Goal: Communication & Community: Answer question/provide support

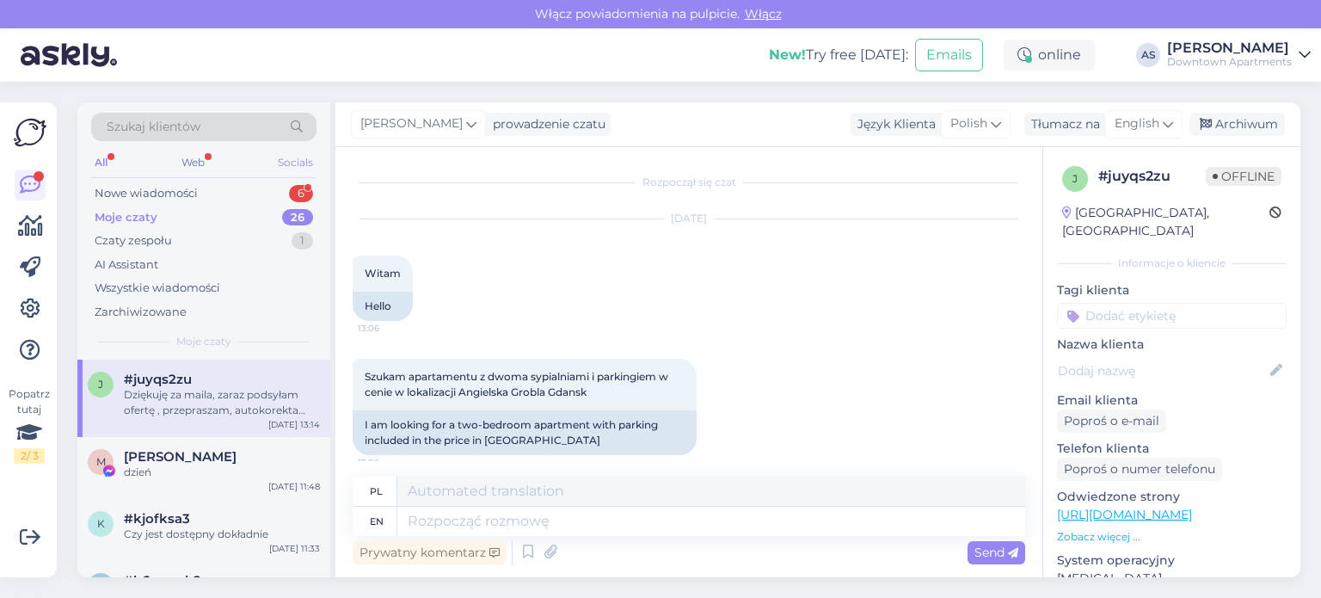
scroll to position [920, 0]
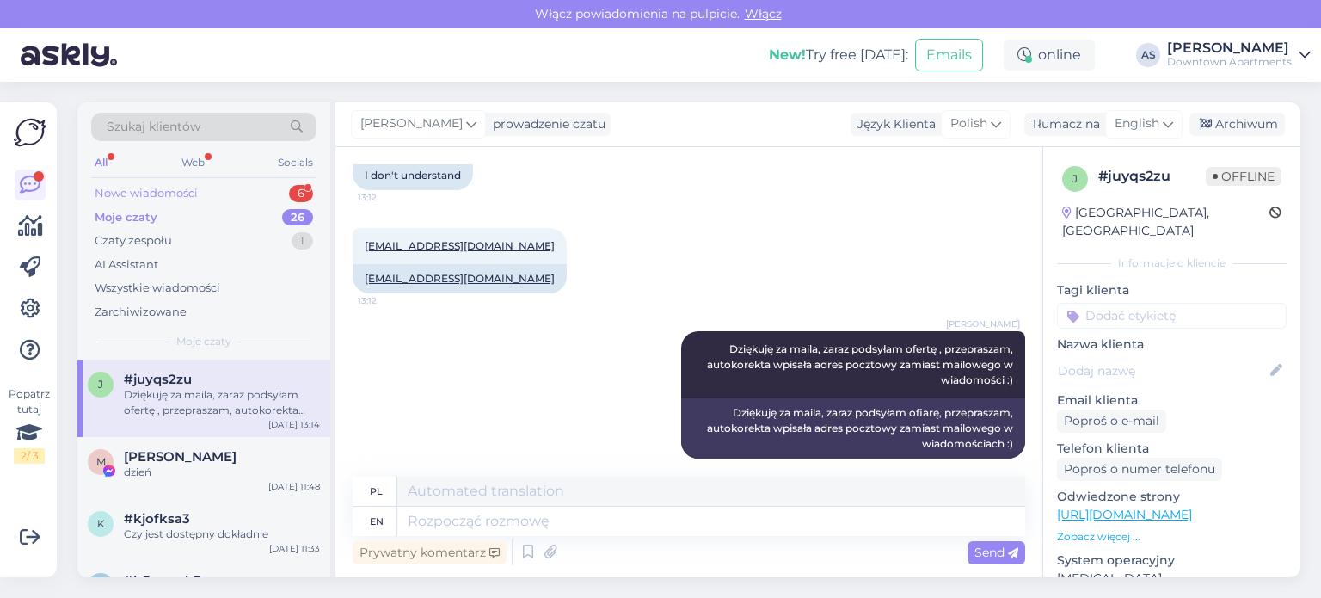
click at [255, 185] on div "Nowe wiadomości 6" at bounding box center [203, 193] width 225 height 24
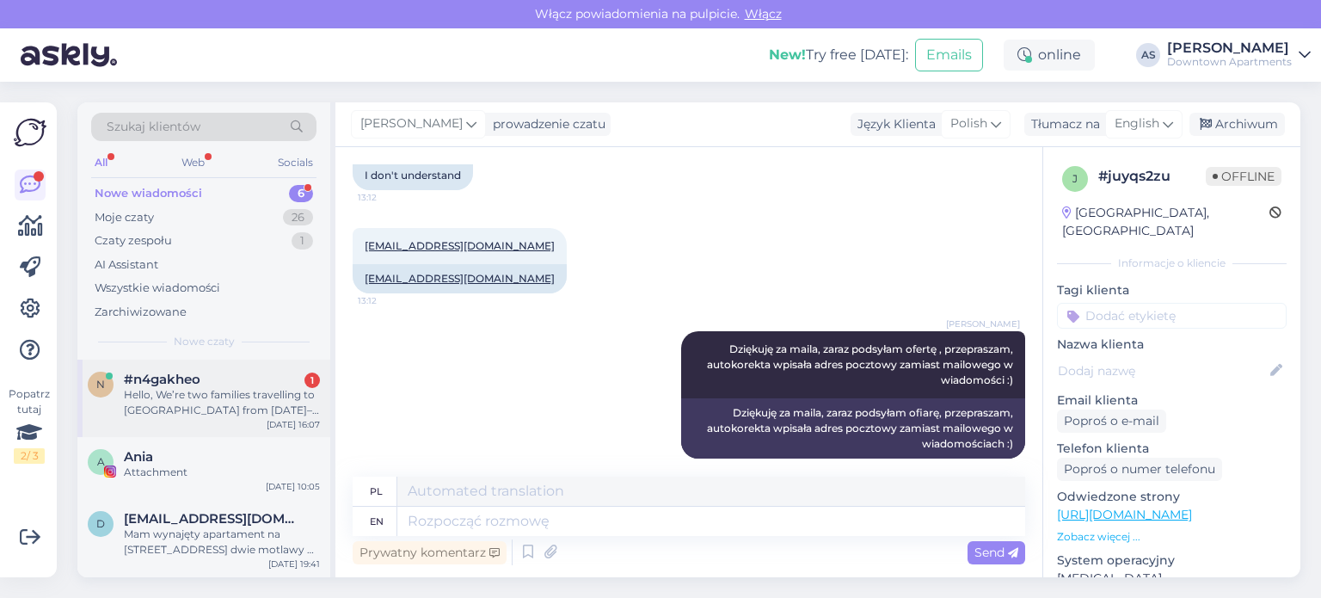
click at [242, 382] on div "#n4gakheo 1" at bounding box center [222, 378] width 196 height 15
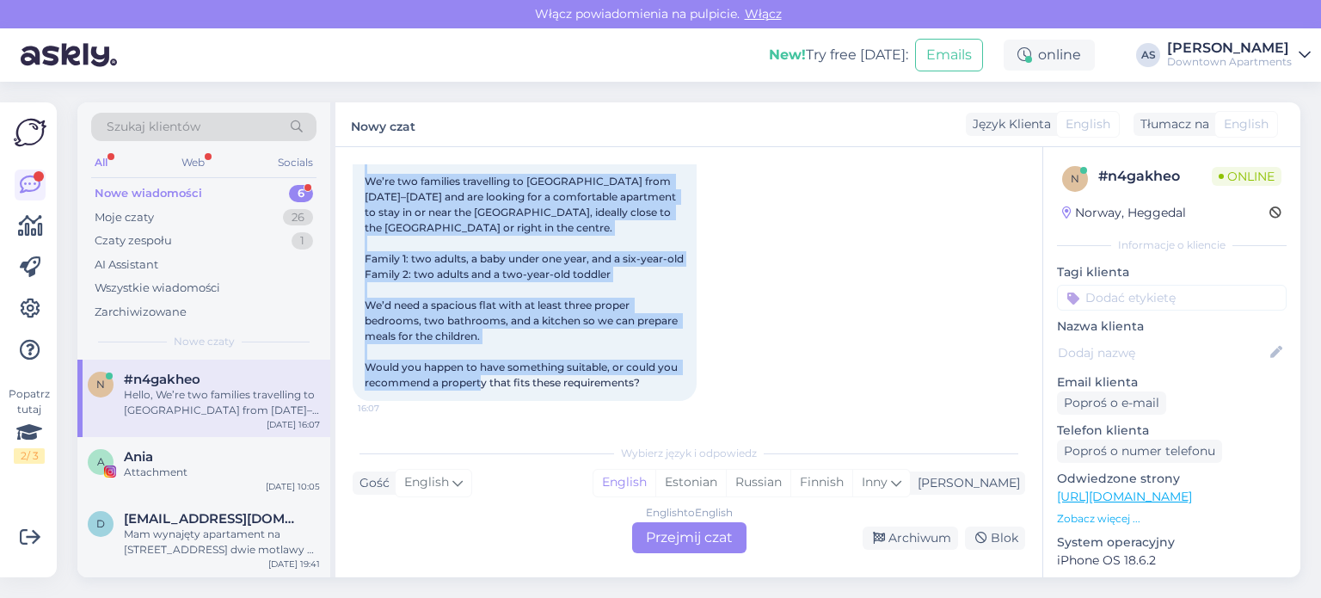
scroll to position [0, 0]
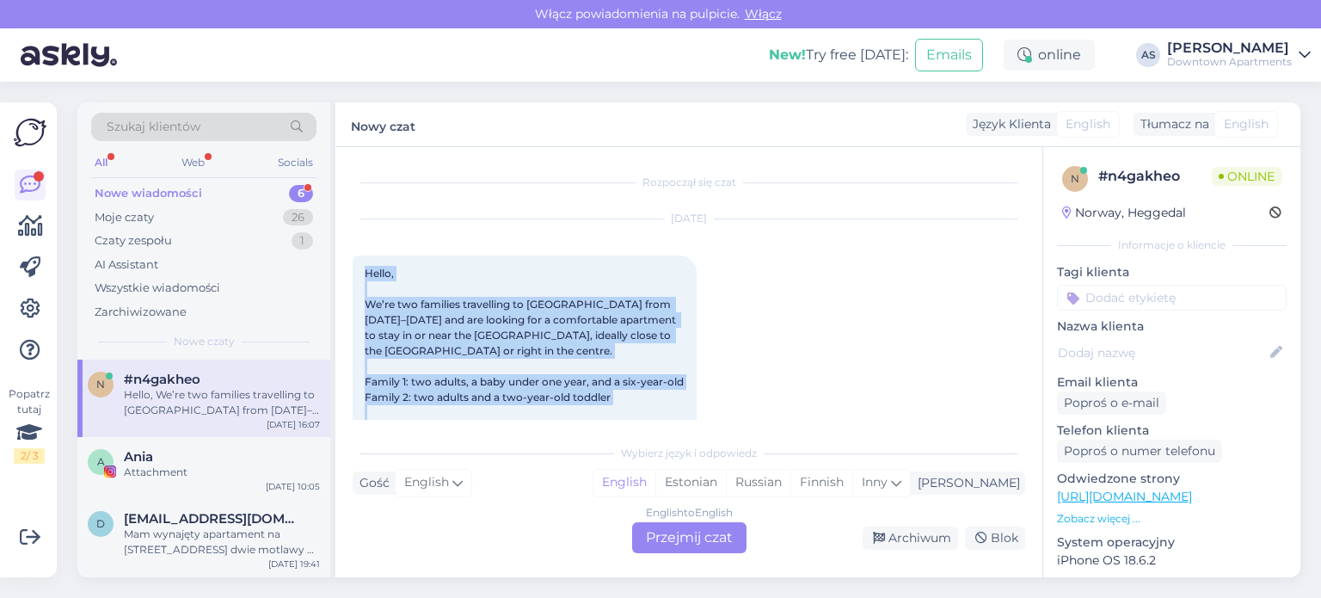
drag, startPoint x: 648, startPoint y: 393, endPoint x: 358, endPoint y: 261, distance: 319.4
click at [358, 261] on div "Hello, We’re two families travelling to [GEOGRAPHIC_DATA] from [DATE]–[DATE] an…" at bounding box center [525, 389] width 344 height 268
copy span "Hello, We’re two families travelling to [GEOGRAPHIC_DATA] from [DATE]–[DATE] an…"
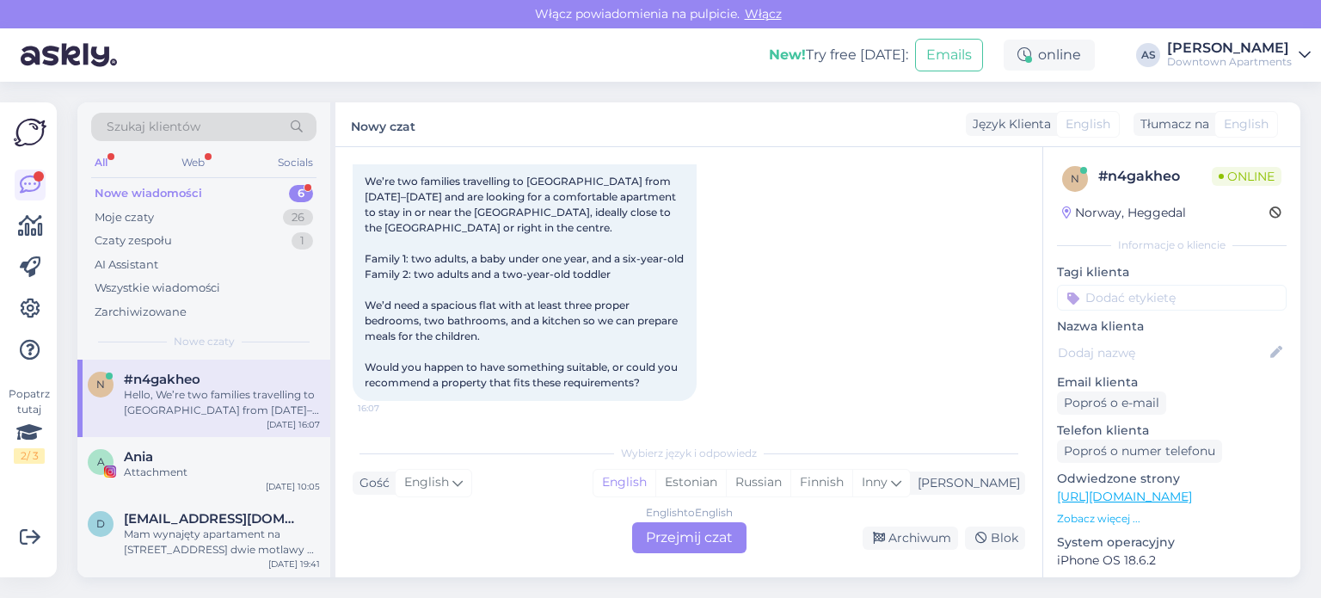
click at [649, 534] on div "English to English Przejmij czat" at bounding box center [689, 537] width 114 height 31
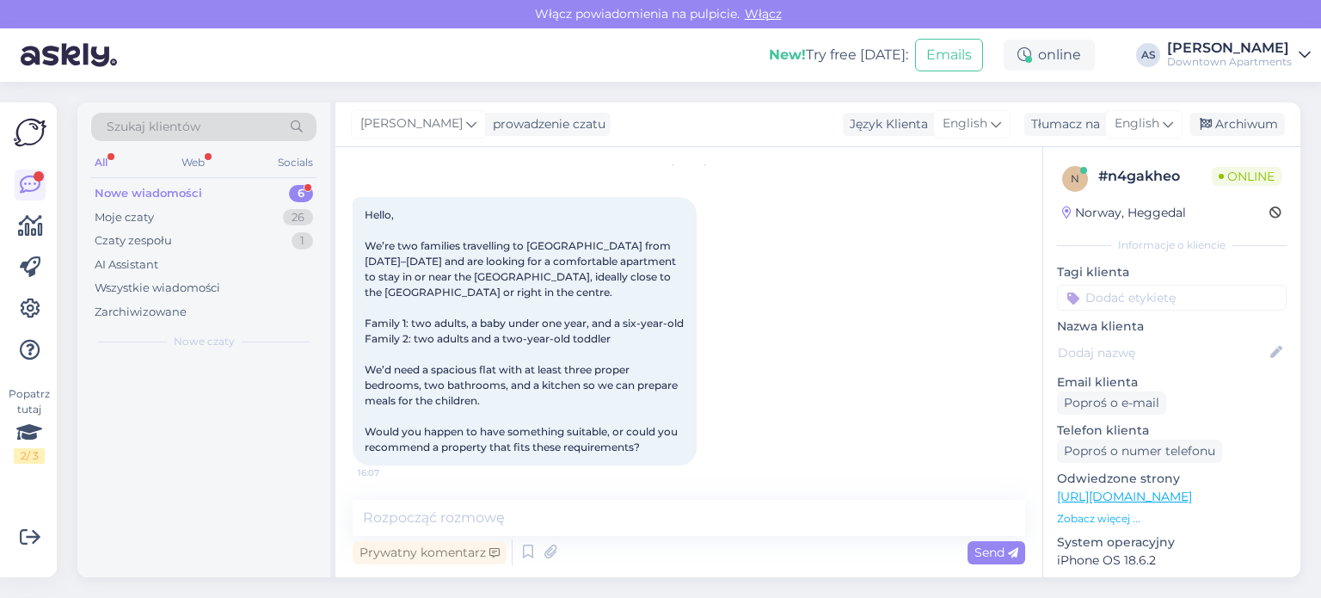
scroll to position [74, 0]
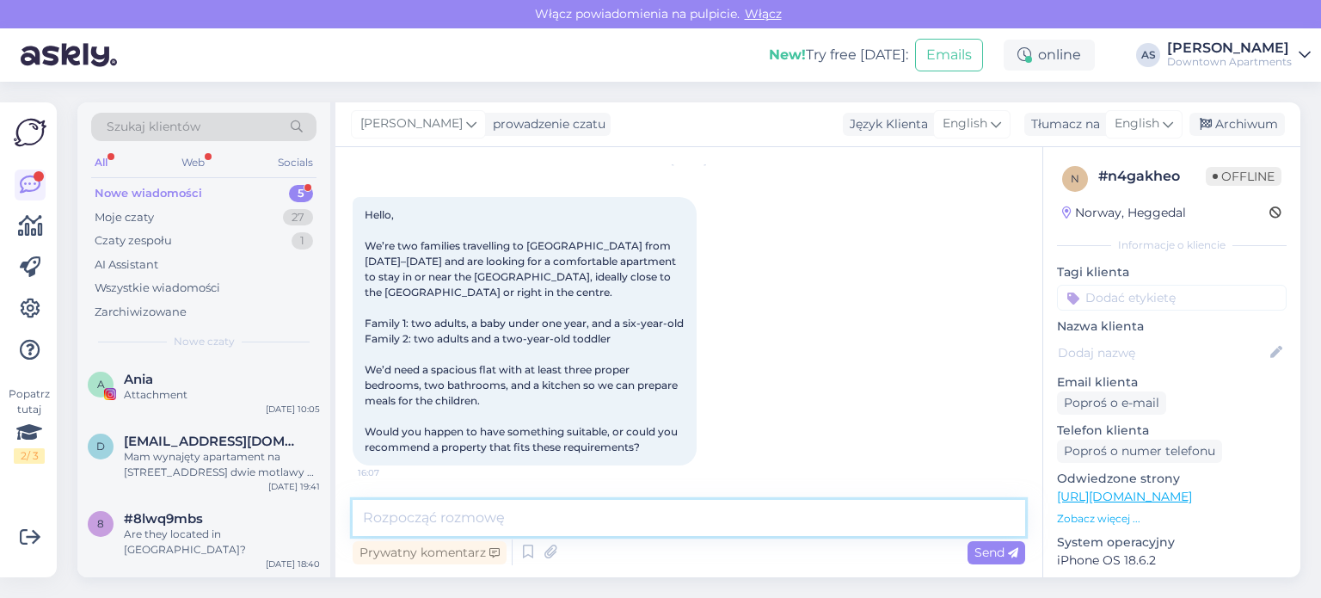
click at [595, 515] on textarea at bounding box center [689, 518] width 672 height 36
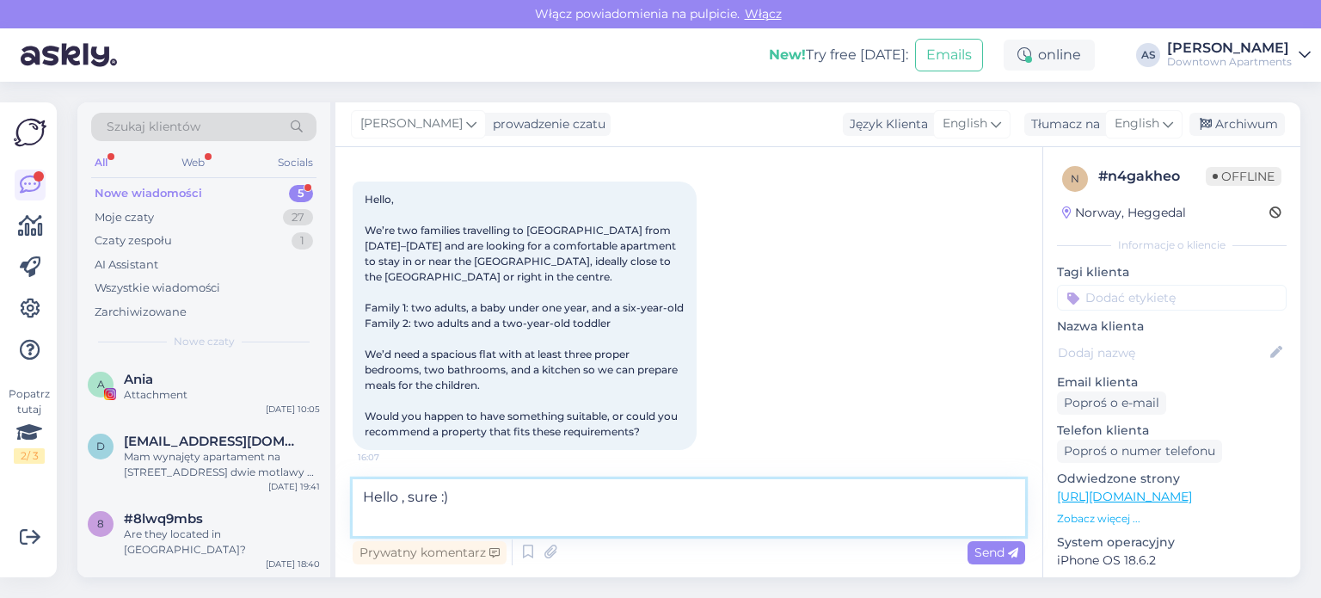
scroll to position [95, 0]
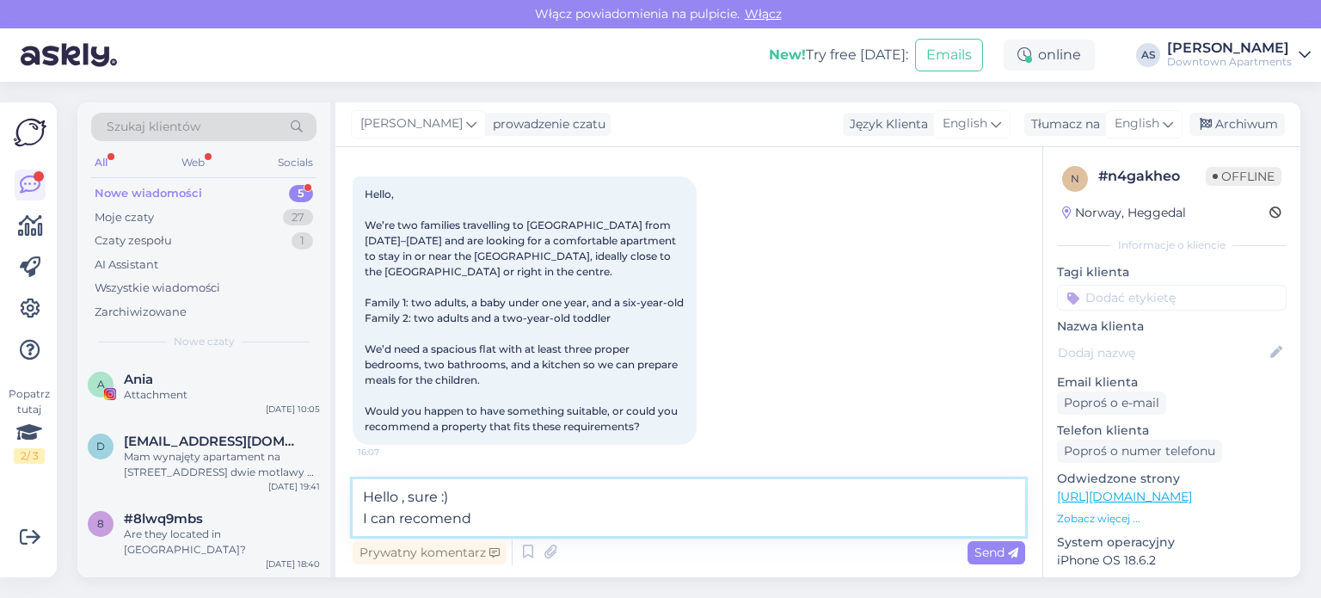
drag, startPoint x: 482, startPoint y: 510, endPoint x: 363, endPoint y: 519, distance: 119.8
click at [363, 519] on textarea "Hello , sure :) I can recomend" at bounding box center [689, 507] width 672 height 57
paste textarea "Of course, we do have apartments that I can recommend"
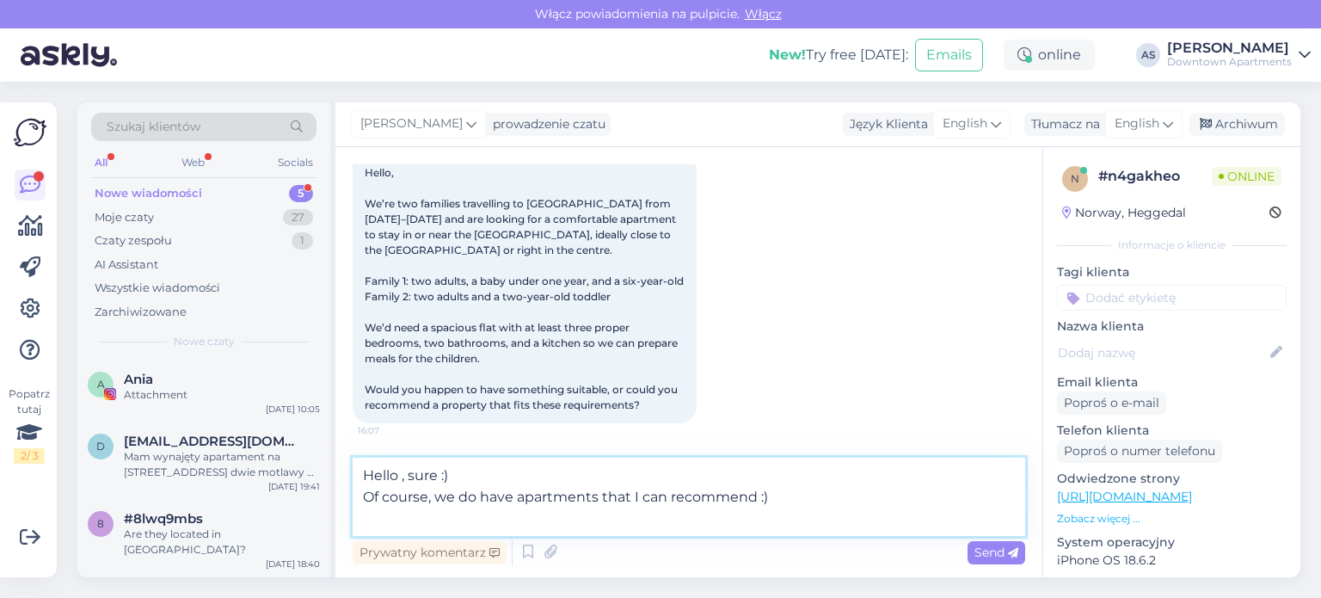
paste textarea "[URL][DOMAIN_NAME]"
click at [855, 484] on textarea "Hello , sure :) Of course, we do have apartments that I can recommend :) [URL][…" at bounding box center [689, 496] width 672 height 78
click at [841, 503] on textarea "Hello , sure :) Of course, we do have apartments that I can recommend :) [URL][…" at bounding box center [689, 496] width 672 height 78
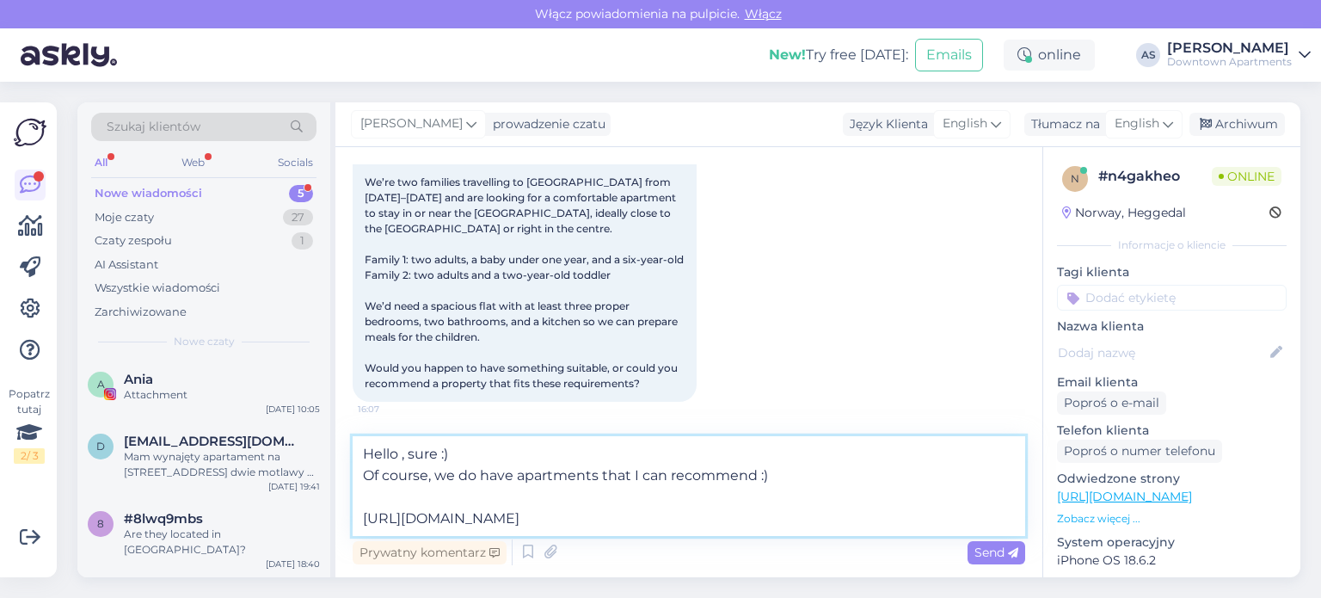
paste textarea "[URL][DOMAIN_NAME]"
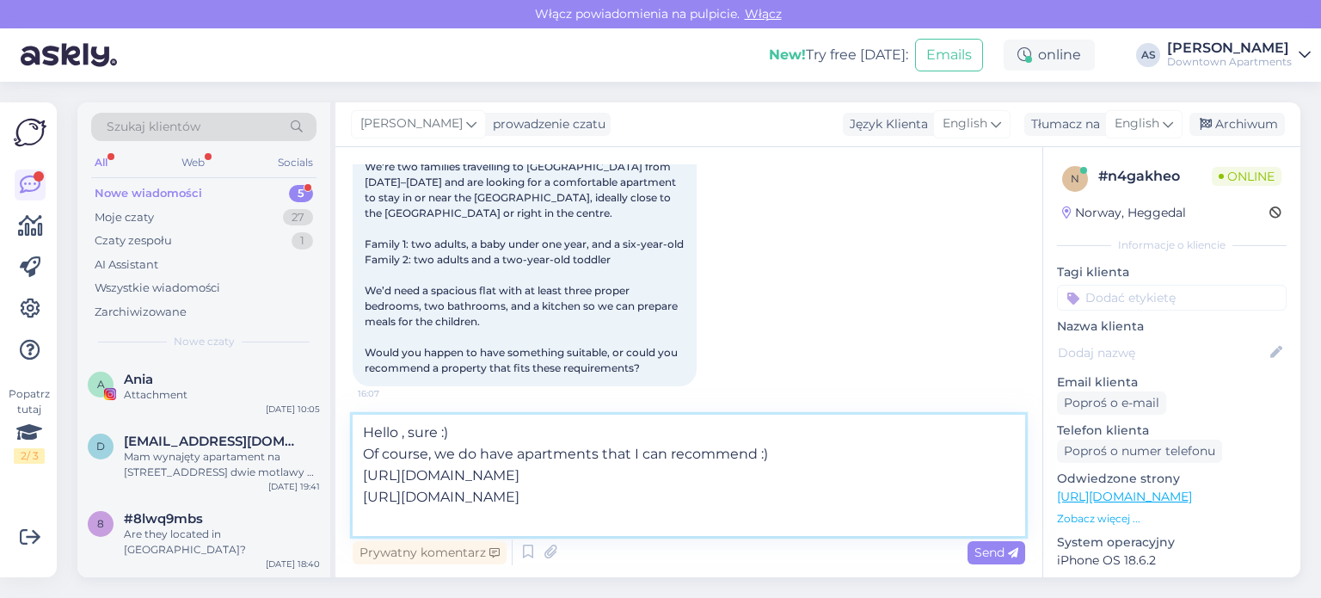
click at [910, 518] on textarea "Hello , sure :) Of course, we do have apartments that I can recommend :) [URL][…" at bounding box center [689, 474] width 672 height 121
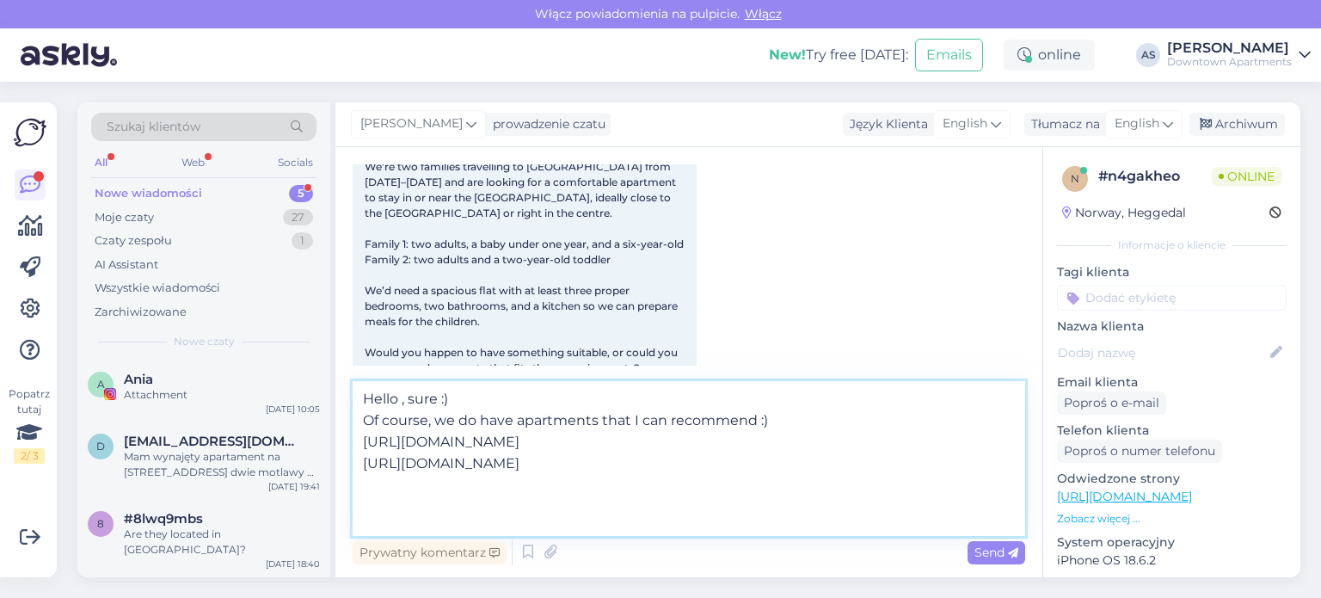
click at [365, 481] on textarea "Hello , sure :) Of course, we do have apartments that I can recommend :) [URL][…" at bounding box center [689, 458] width 672 height 155
click at [358, 446] on textarea "Hello , sure :) Of course, we do have apartments that I can recommend :) [URL][…" at bounding box center [689, 458] width 672 height 155
click at [971, 486] on textarea "Hello , sure :) Of course, we do have apartments that I can recommend :) [URL][…" at bounding box center [689, 458] width 672 height 155
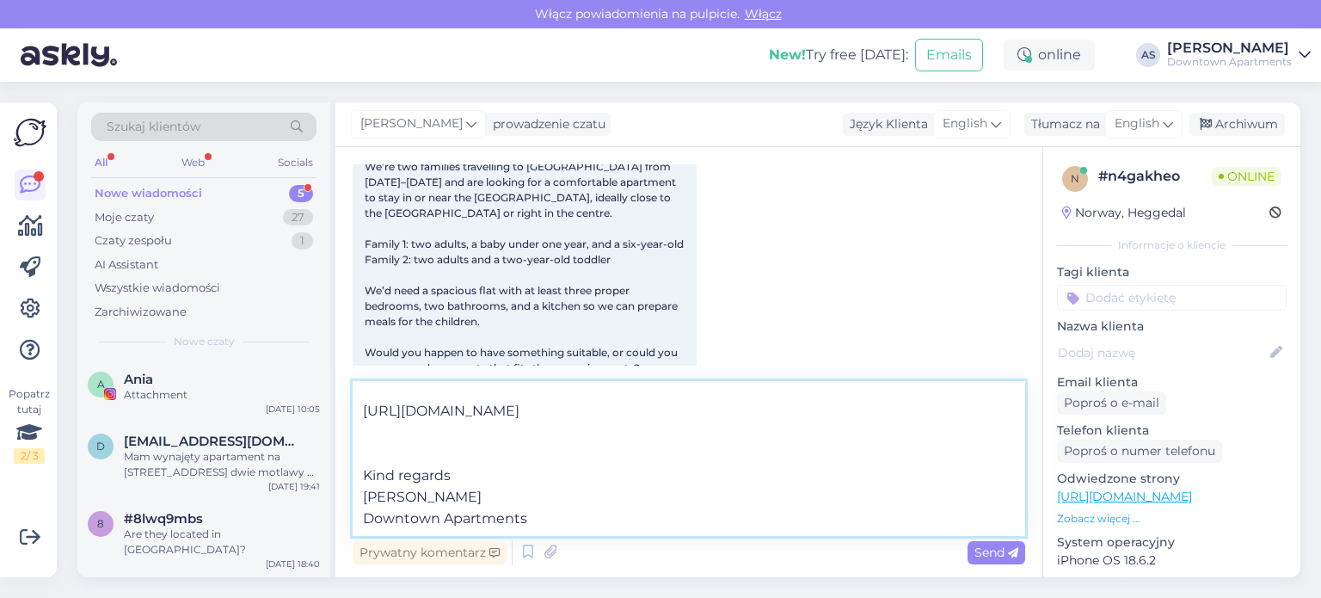
scroll to position [0, 0]
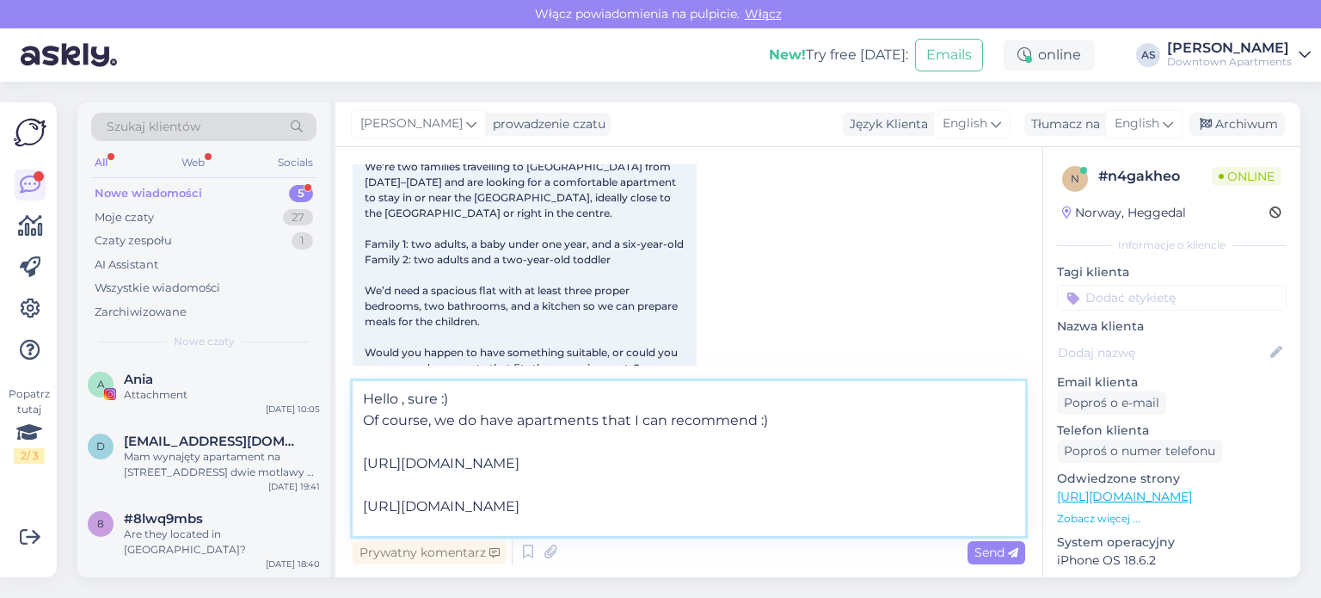
click at [478, 420] on textarea "Hello , sure :) Of course, we do have apartments that I can recommend :) [URL][…" at bounding box center [689, 458] width 672 height 155
type textarea "Hello , sure :) Of course, we have apartments that I can recommend :) [URL][DOM…"
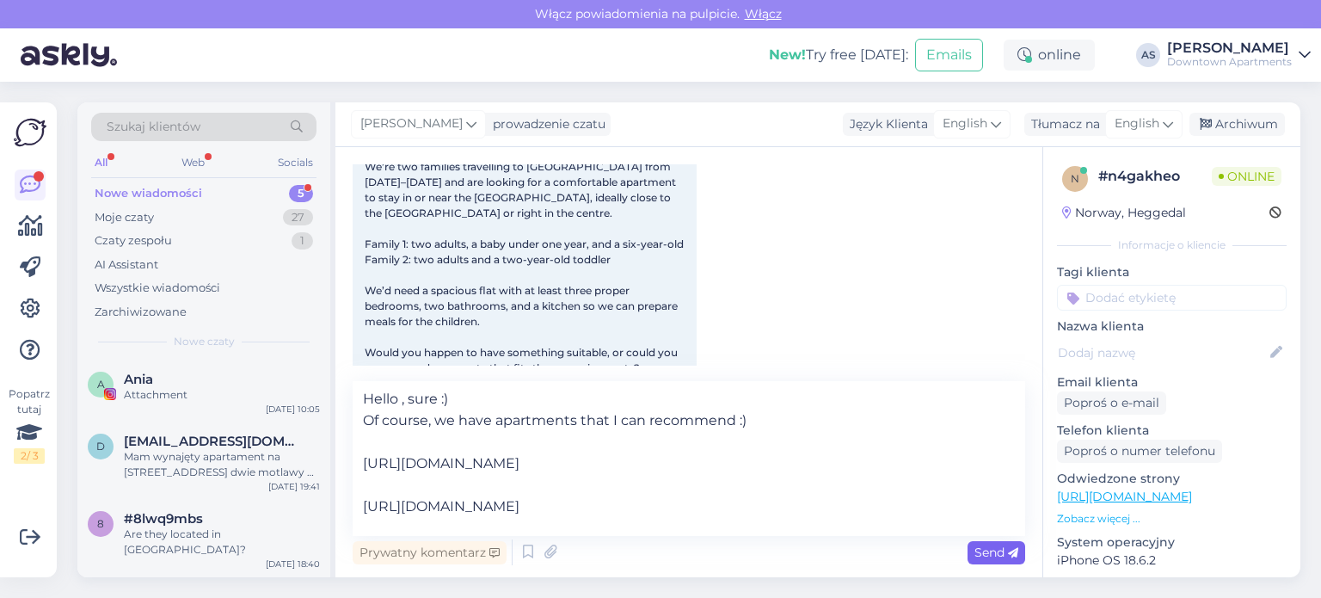
click at [969, 548] on div "Send" at bounding box center [996, 552] width 58 height 23
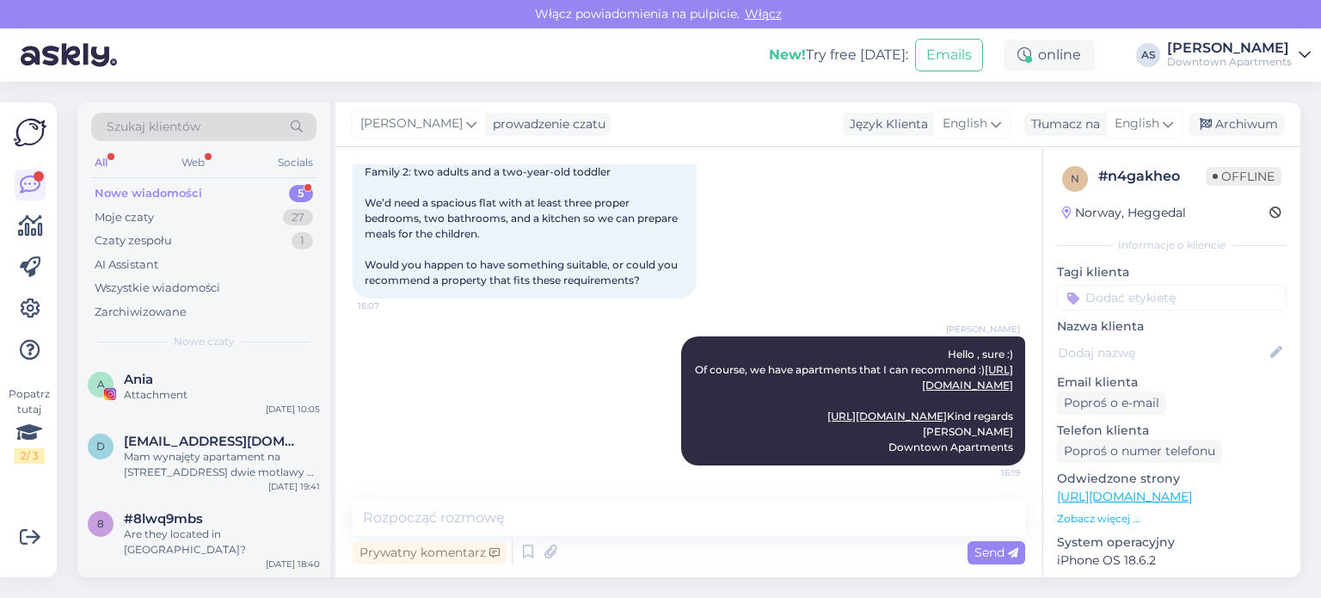
scroll to position [347, 0]
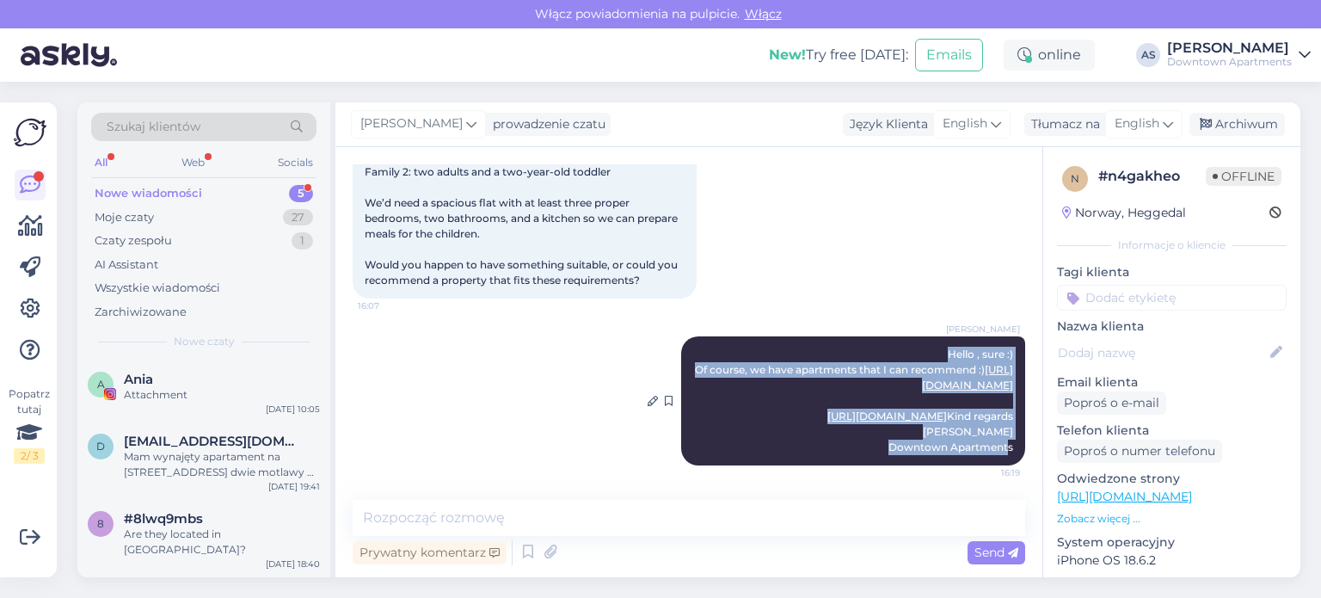
drag, startPoint x: 1005, startPoint y: 448, endPoint x: 740, endPoint y: 238, distance: 338.6
click at [740, 336] on div "[PERSON_NAME] Hello , sure :) Of course, we have apartments that I can recommen…" at bounding box center [853, 400] width 344 height 129
copy span "Hello , sure :) Of course, we have apartments that I can recommend :) [URL][DOM…"
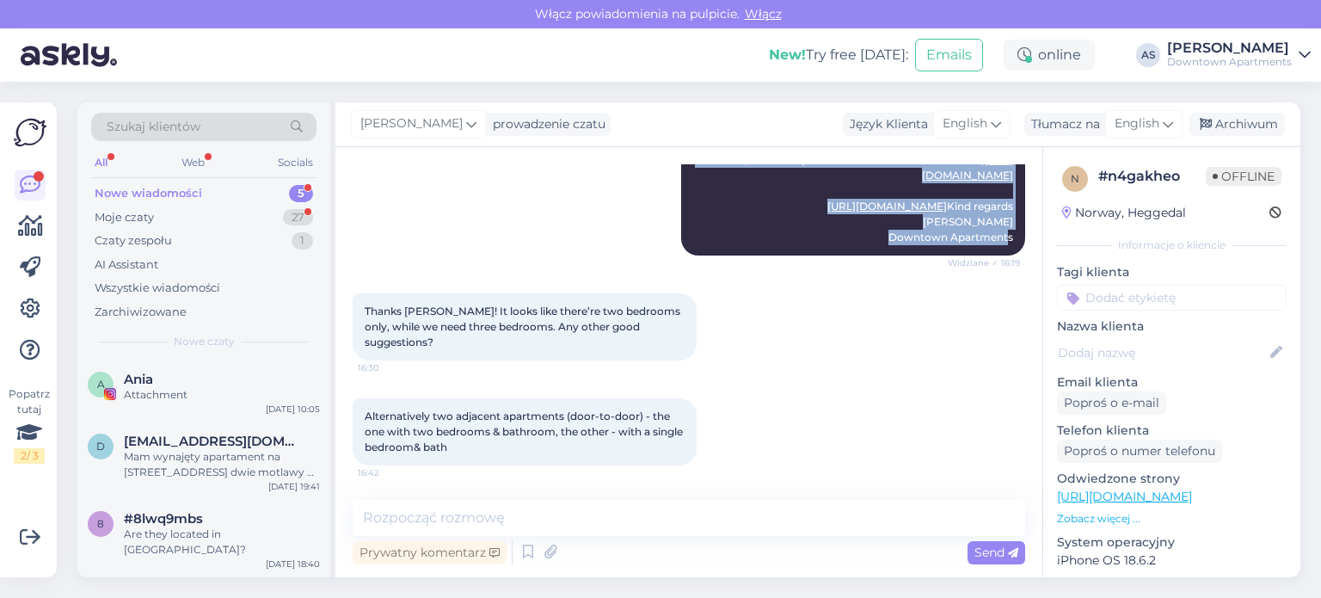
scroll to position [543, 0]
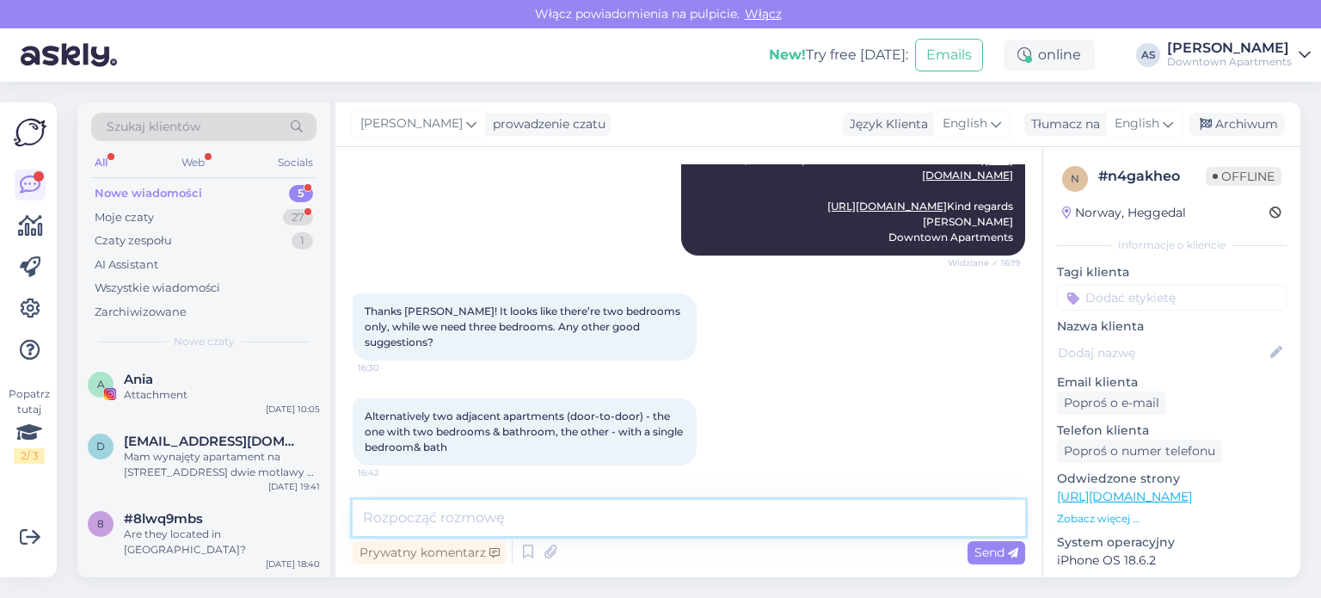
click at [559, 510] on textarea at bounding box center [689, 518] width 672 height 36
type textarea "w"
type textarea "W"
type textarea "I"
paste textarea "I'd be happy to look for alternatives, please give me your email address and I'…"
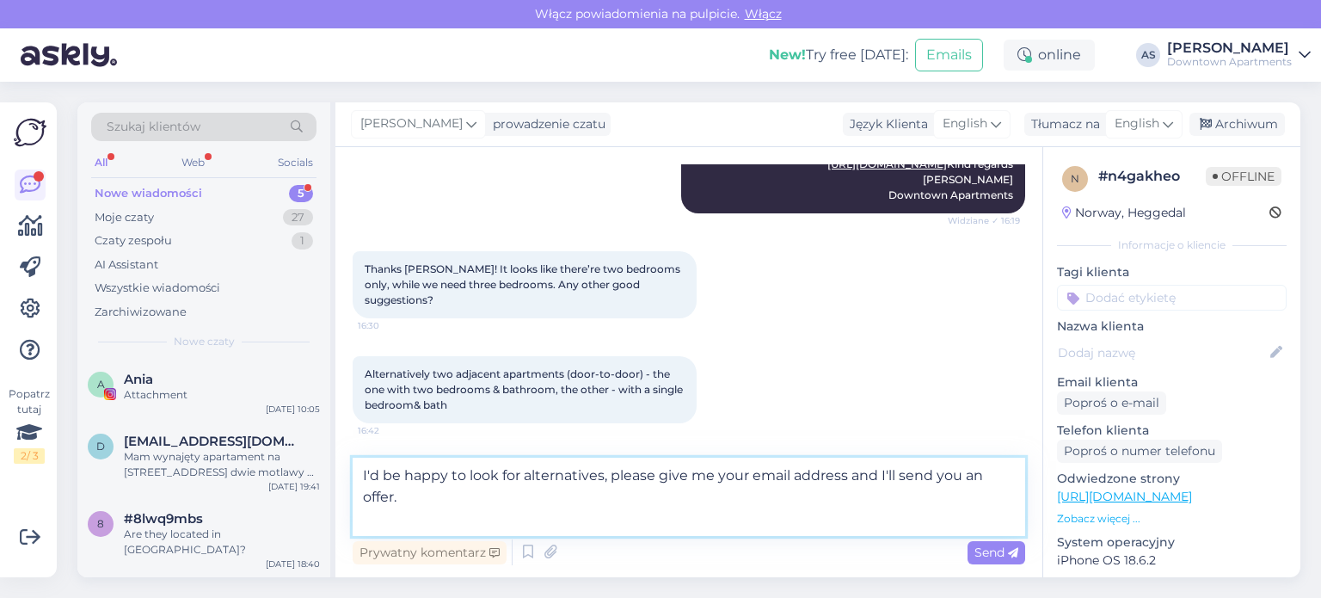
drag, startPoint x: 418, startPoint y: 521, endPoint x: 361, endPoint y: 515, distance: 57.1
click at [361, 515] on textarea "I'd be happy to look for alternatives, please give me your email address and I'…" at bounding box center [689, 496] width 672 height 78
type textarea "I'd be happy to look for alternatives, please give me your email address and I'…"
click at [1008, 553] on icon at bounding box center [1013, 553] width 10 height 10
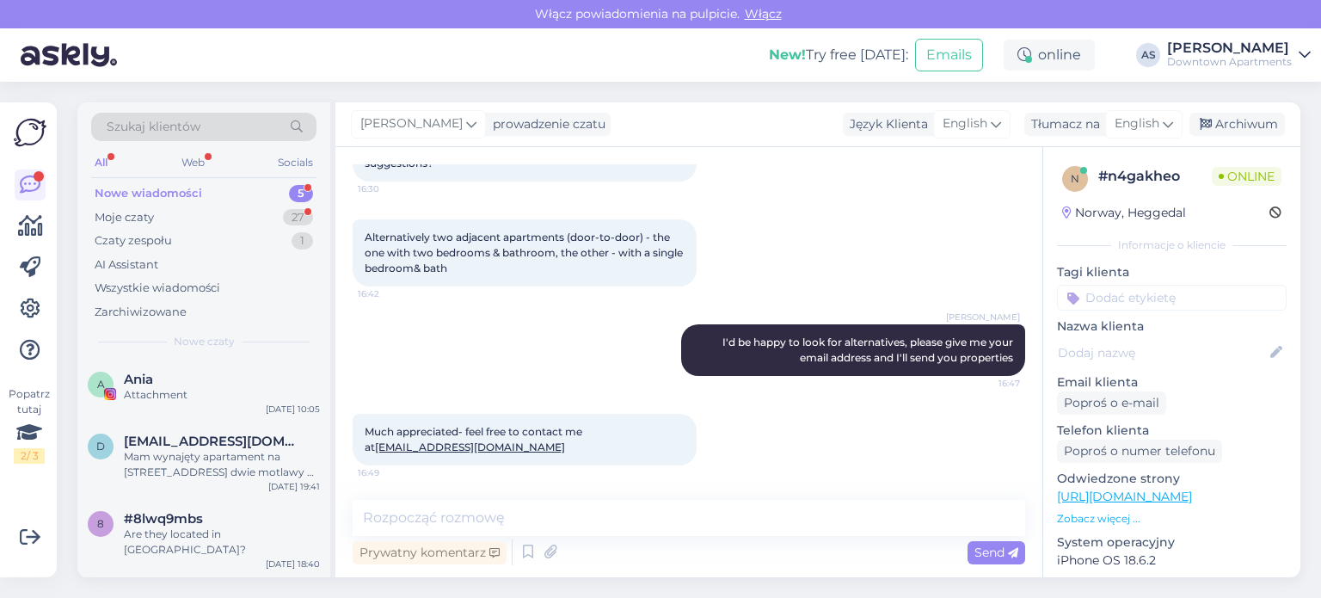
scroll to position [737, 0]
drag, startPoint x: 519, startPoint y: 455, endPoint x: 352, endPoint y: 452, distance: 167.7
click at [353, 452] on div "Much appreciated- feel free to contact me at [EMAIL_ADDRESS][DOMAIN_NAME] 16:49" at bounding box center [525, 440] width 344 height 52
copy link "[EMAIL_ADDRESS][DOMAIN_NAME]"
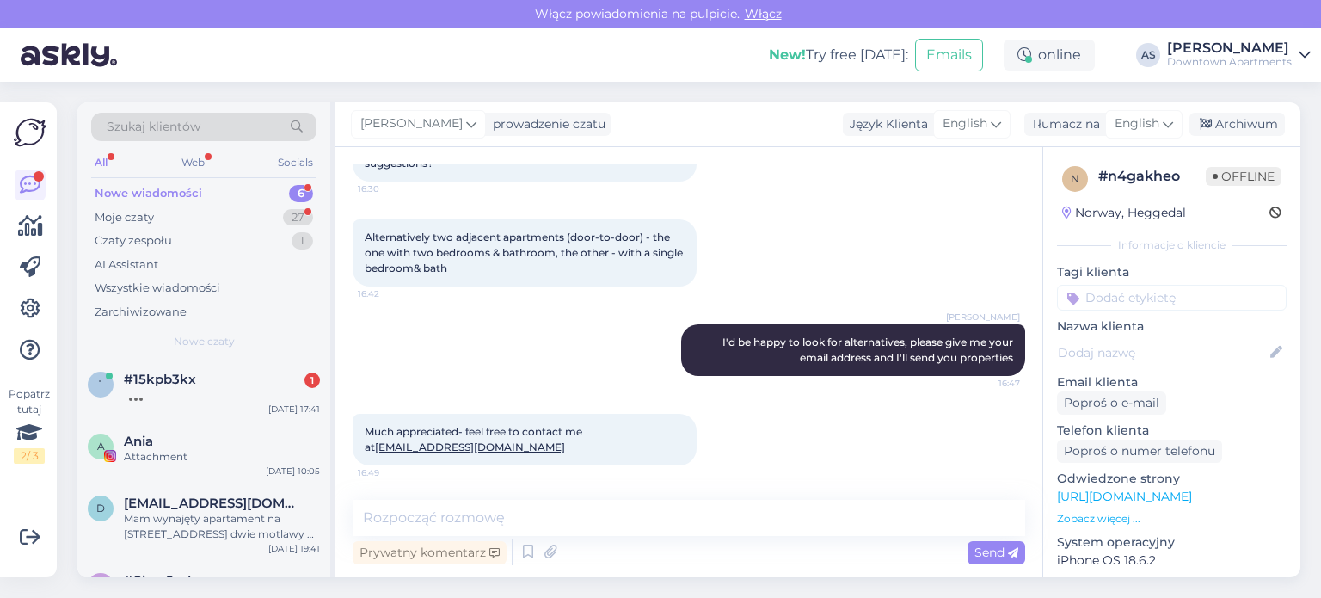
click at [176, 357] on div "Szukaj klientów All Web Socials Nowe wiadomości 6 Moje czaty 27 Czaty zespołu 1…" at bounding box center [203, 230] width 253 height 257
click at [189, 373] on span "#15kpb3kx" at bounding box center [160, 378] width 72 height 15
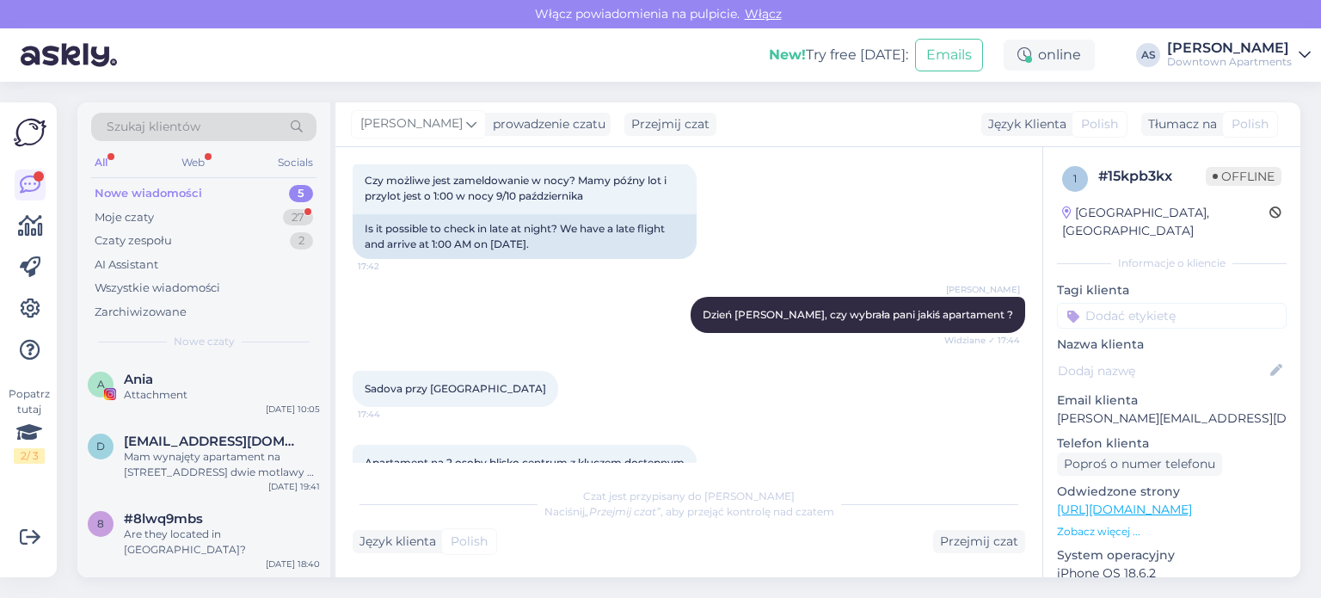
scroll to position [226, 0]
